Goal: Task Accomplishment & Management: Manage account settings

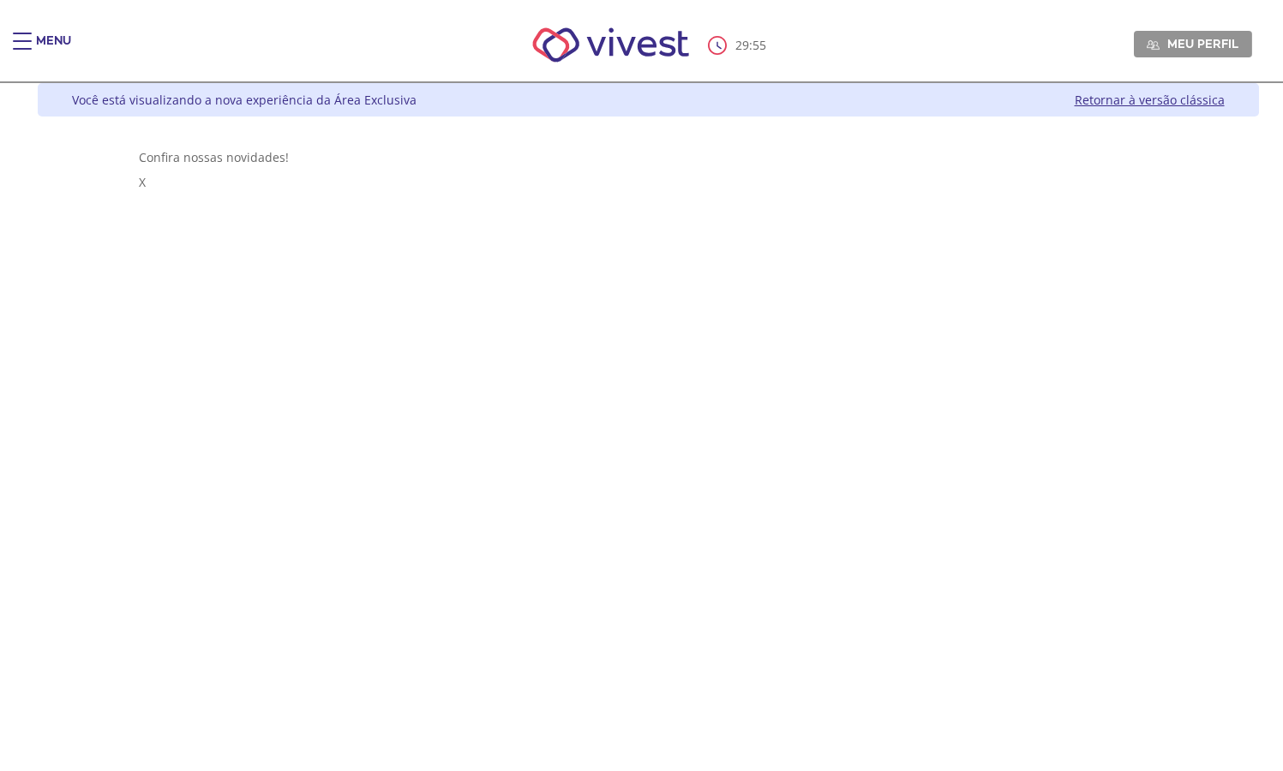
click at [1140, 106] on link "Retornar à versão clássica" at bounding box center [1149, 100] width 150 height 16
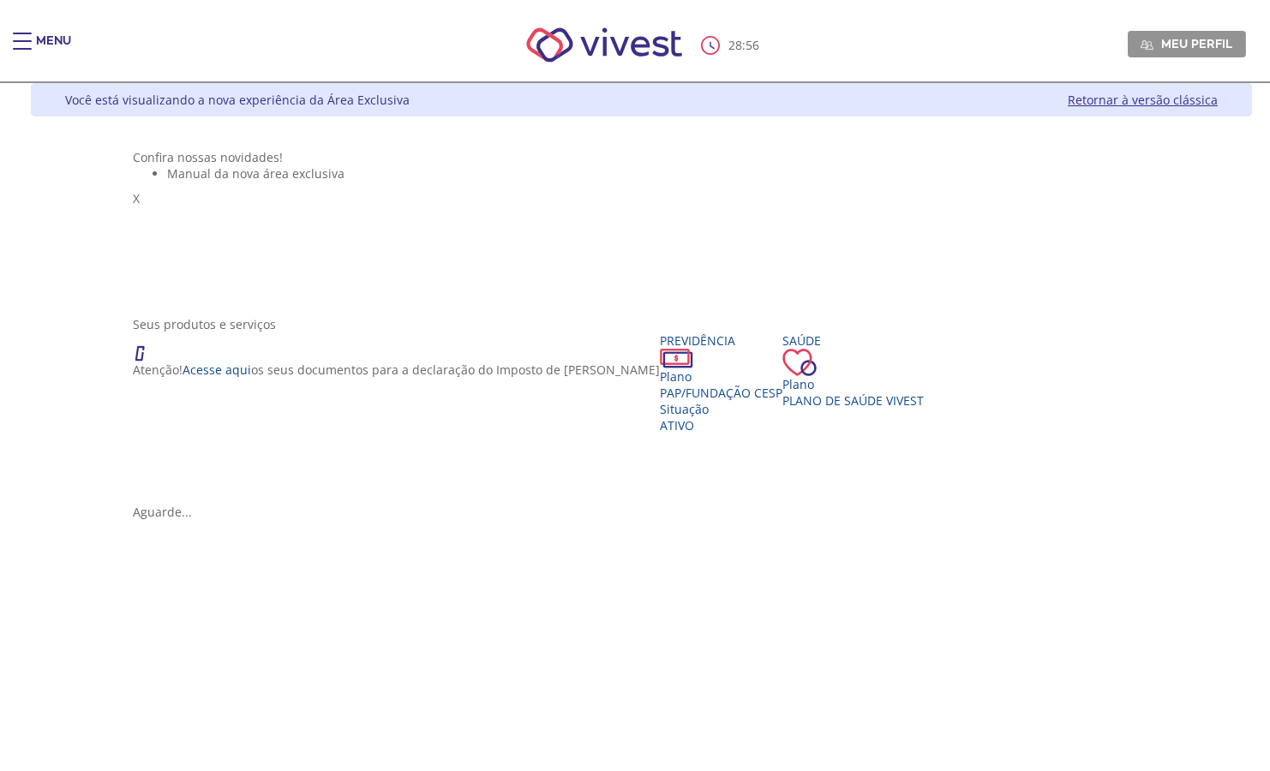
click at [787, 102] on div "Você está visualizando a nova experiência da Área Exclusiva Retornar à versão c…" at bounding box center [641, 99] width 1221 height 33
click at [1204, 101] on link "Retornar à versão clássica" at bounding box center [1143, 100] width 150 height 16
click at [642, 417] on div "Situação" at bounding box center [703, 409] width 123 height 16
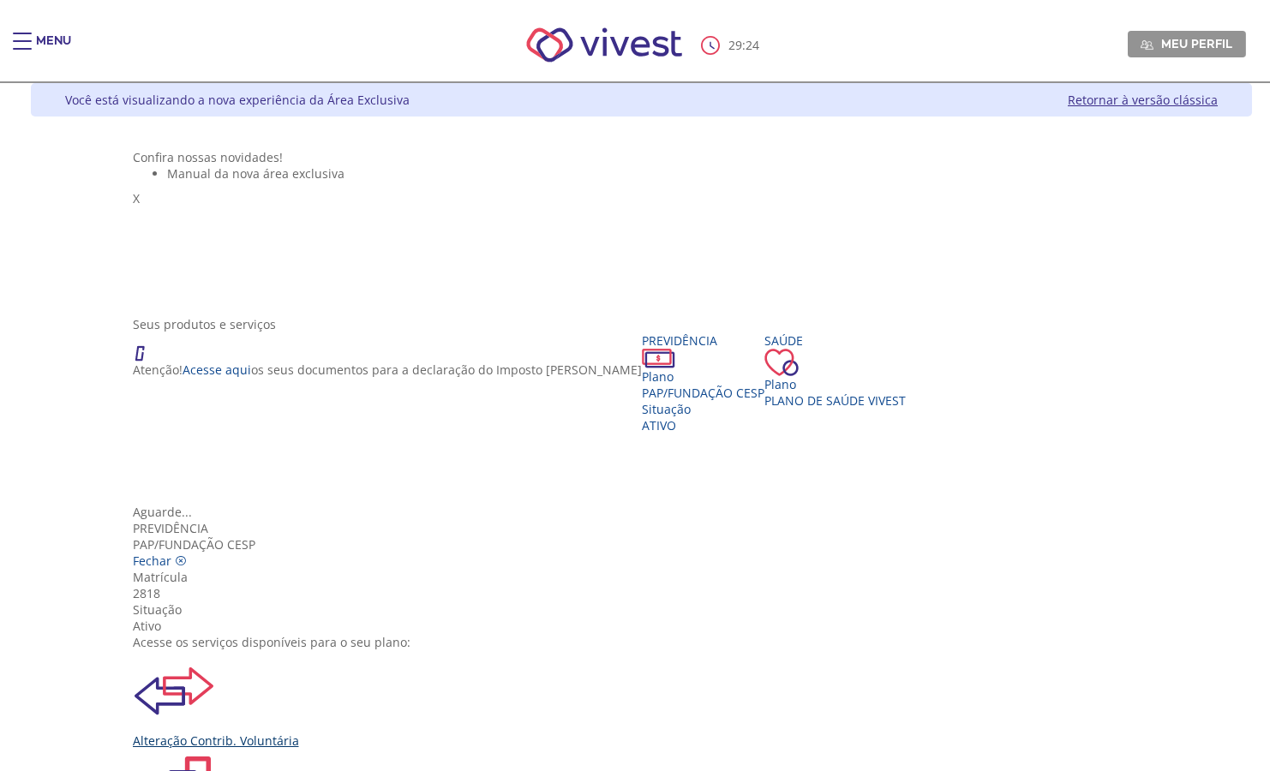
click at [215, 650] on img "Vivest" at bounding box center [174, 691] width 82 height 82
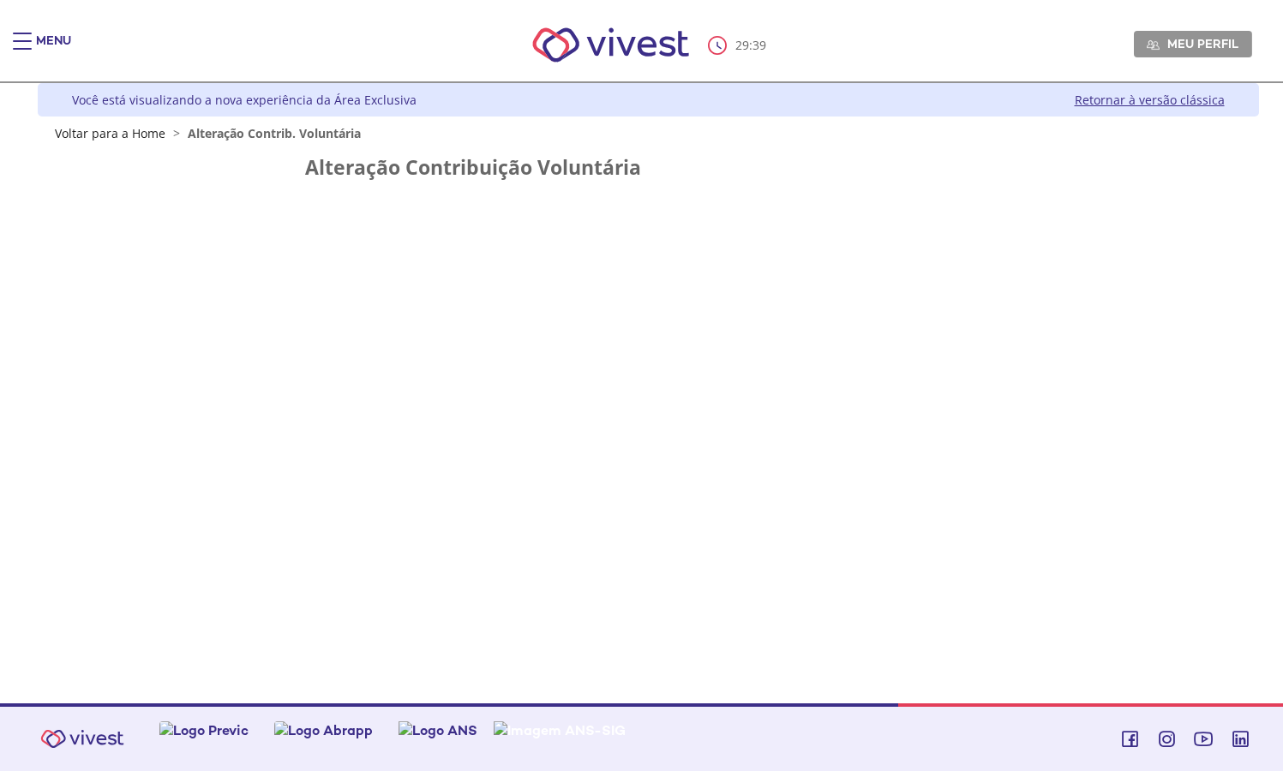
click at [43, 36] on div "Menu" at bounding box center [53, 50] width 35 height 34
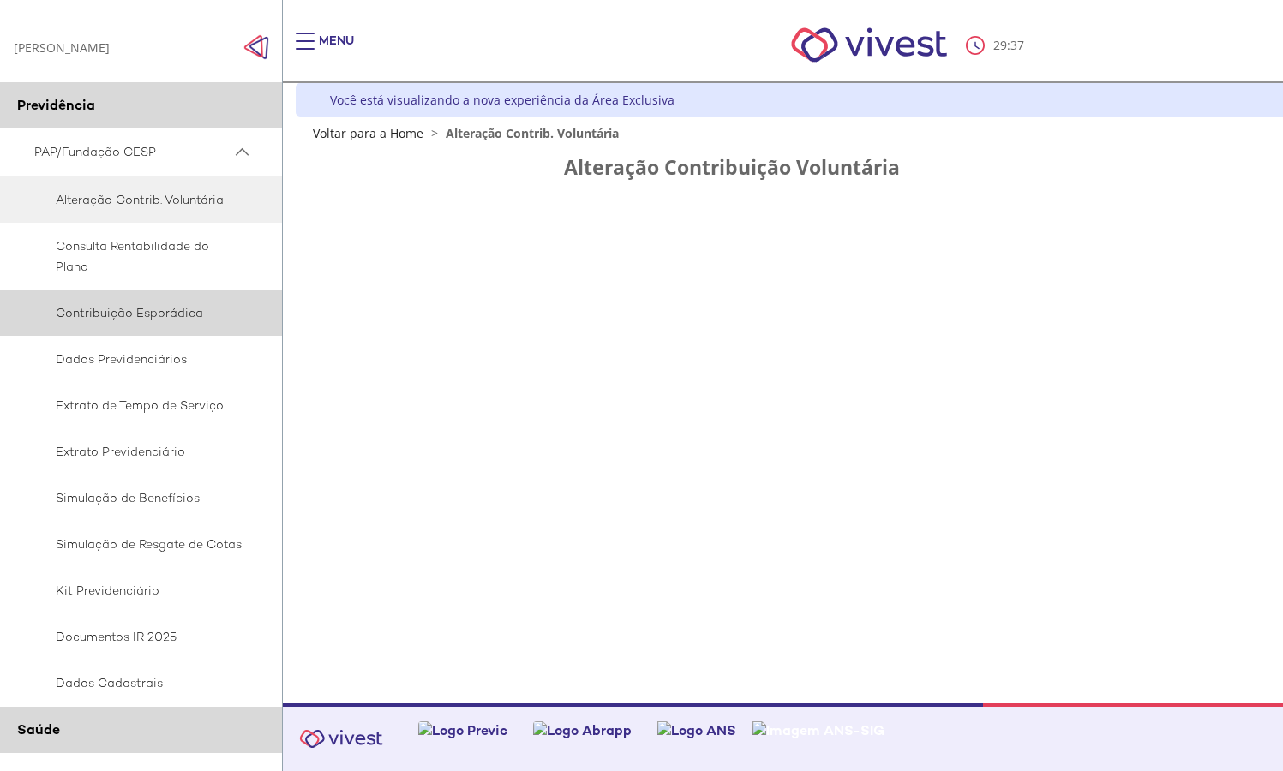
click at [105, 322] on span "Contribuição Esporádica" at bounding box center [138, 312] width 208 height 21
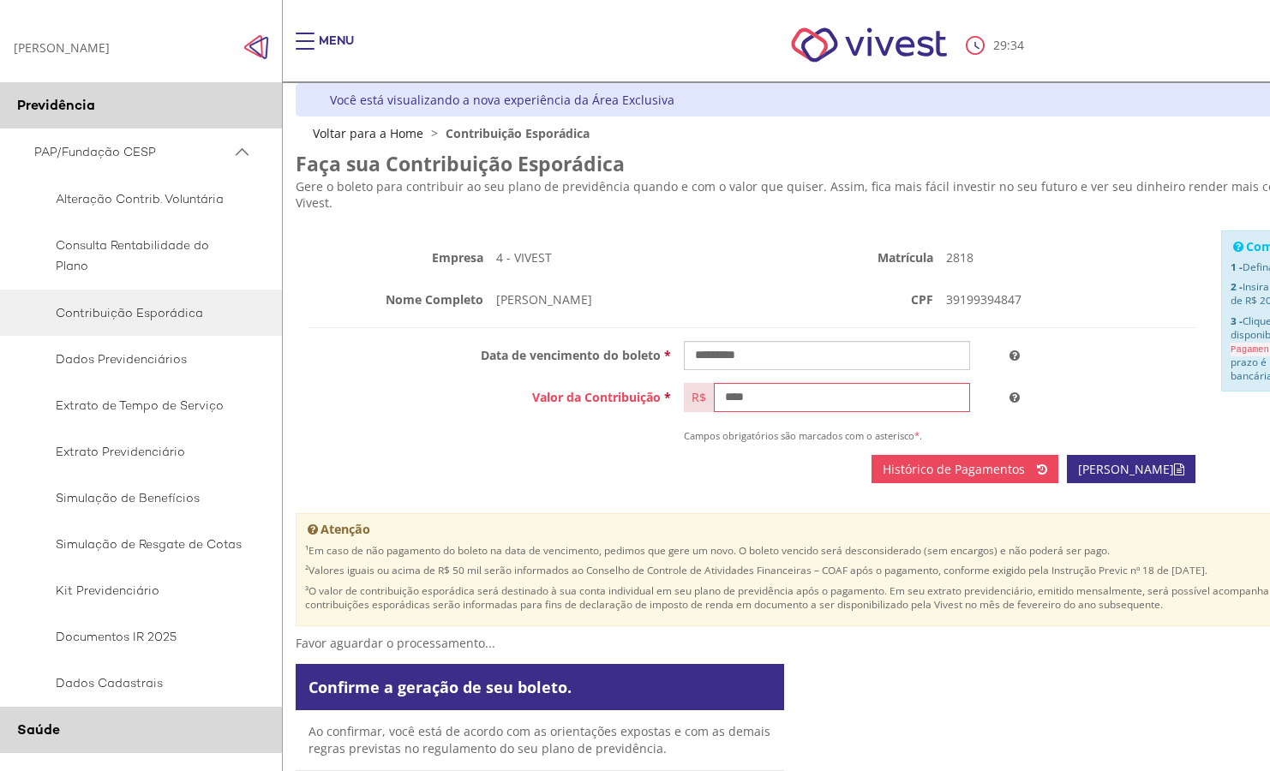
click at [832, 44] on img "Main header" at bounding box center [869, 45] width 194 height 73
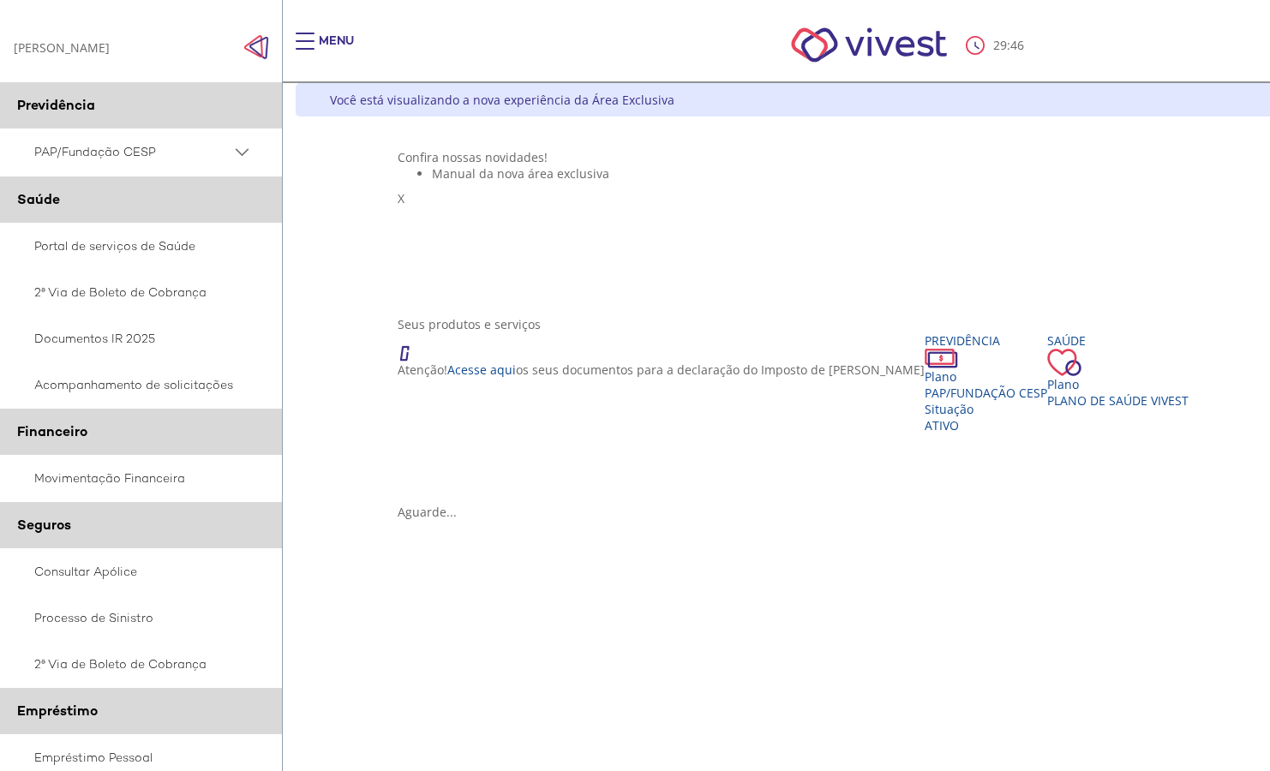
click at [312, 40] on span "Main header" at bounding box center [305, 41] width 19 height 2
